Goal: Find contact information: Find contact information

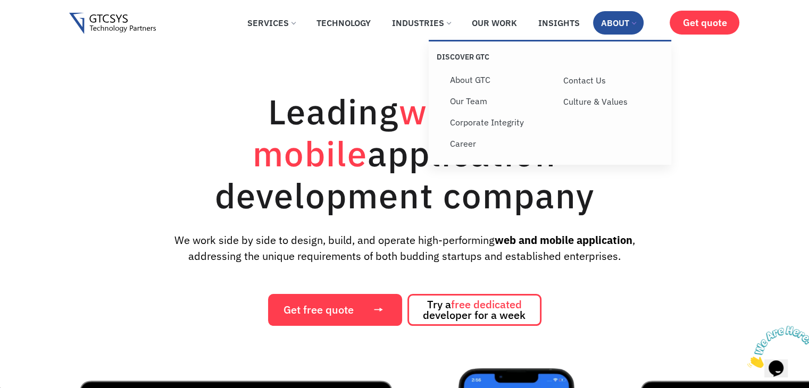
click at [614, 29] on link "About" at bounding box center [618, 22] width 51 height 23
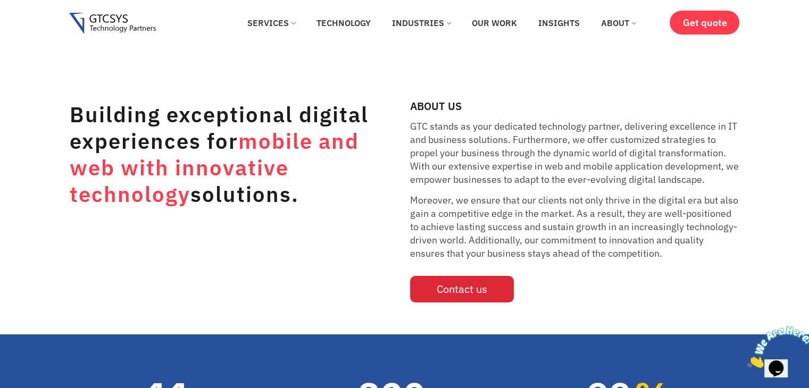
click at [432, 281] on link "Contact us" at bounding box center [462, 289] width 104 height 27
